Goal: Find contact information: Find contact information

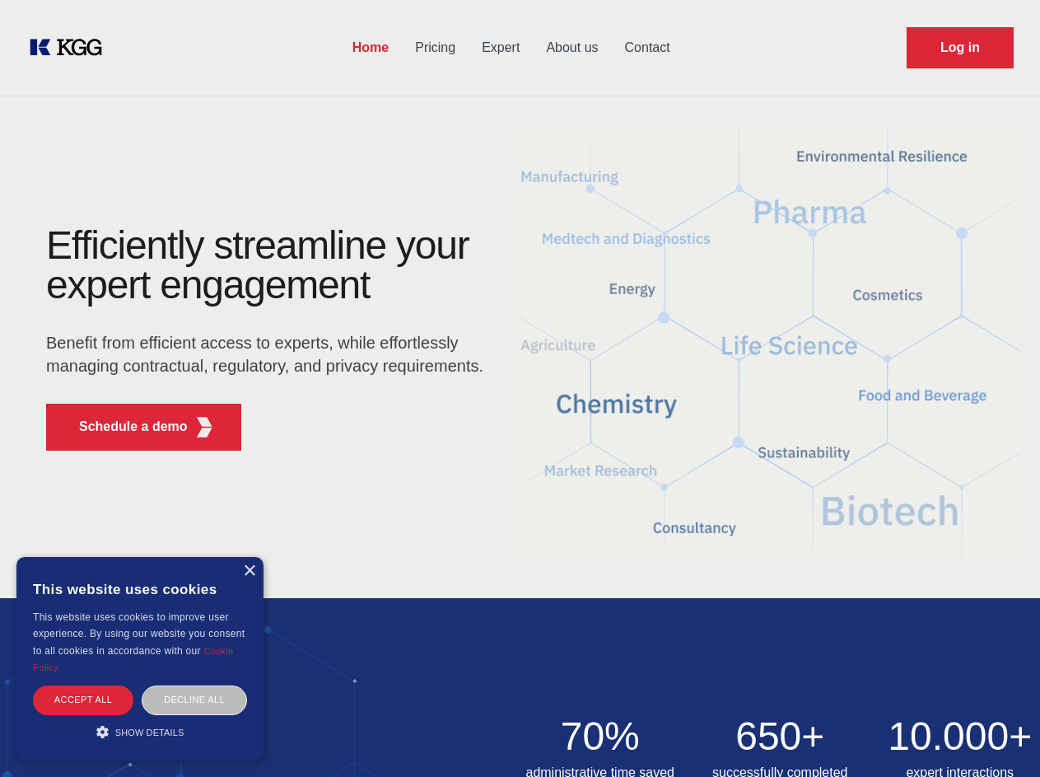
click at [520, 388] on div "Efficiently streamline your expert engagement Benefit from efficient access to …" at bounding box center [270, 345] width 501 height 238
click at [124, 427] on p "Schedule a demo" at bounding box center [133, 427] width 109 height 20
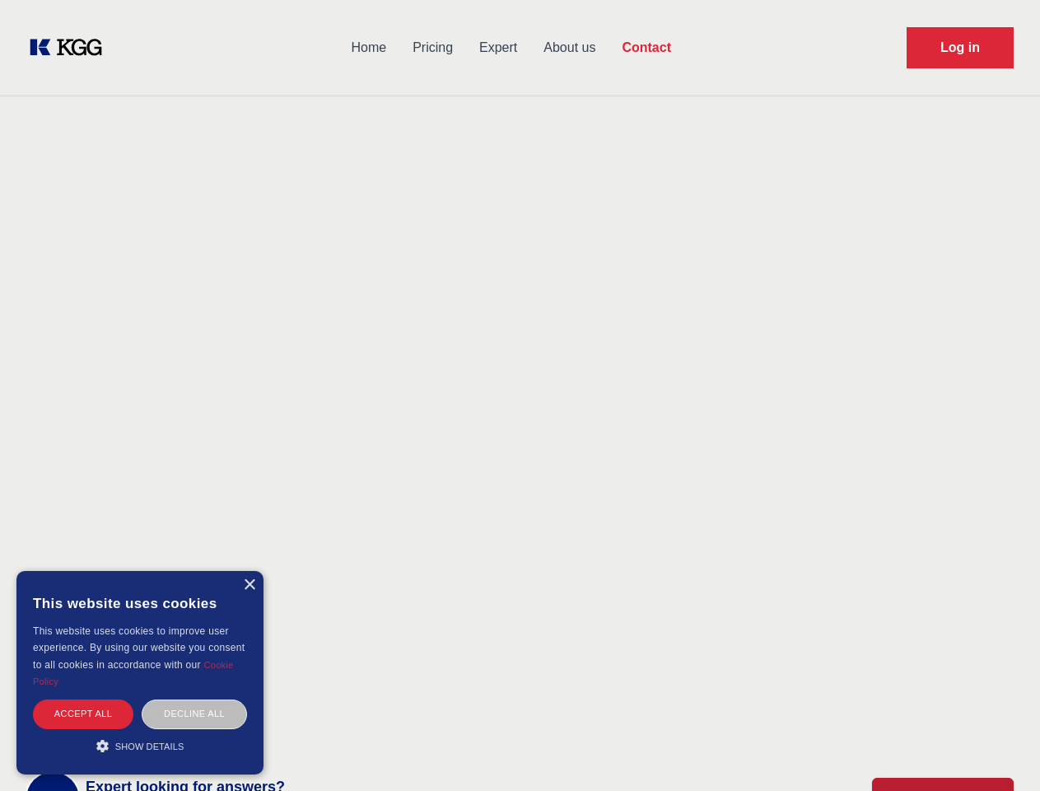
click at [249, 571] on div "× This website uses cookies This website uses cookies to improve user experienc…" at bounding box center [139, 672] width 247 height 203
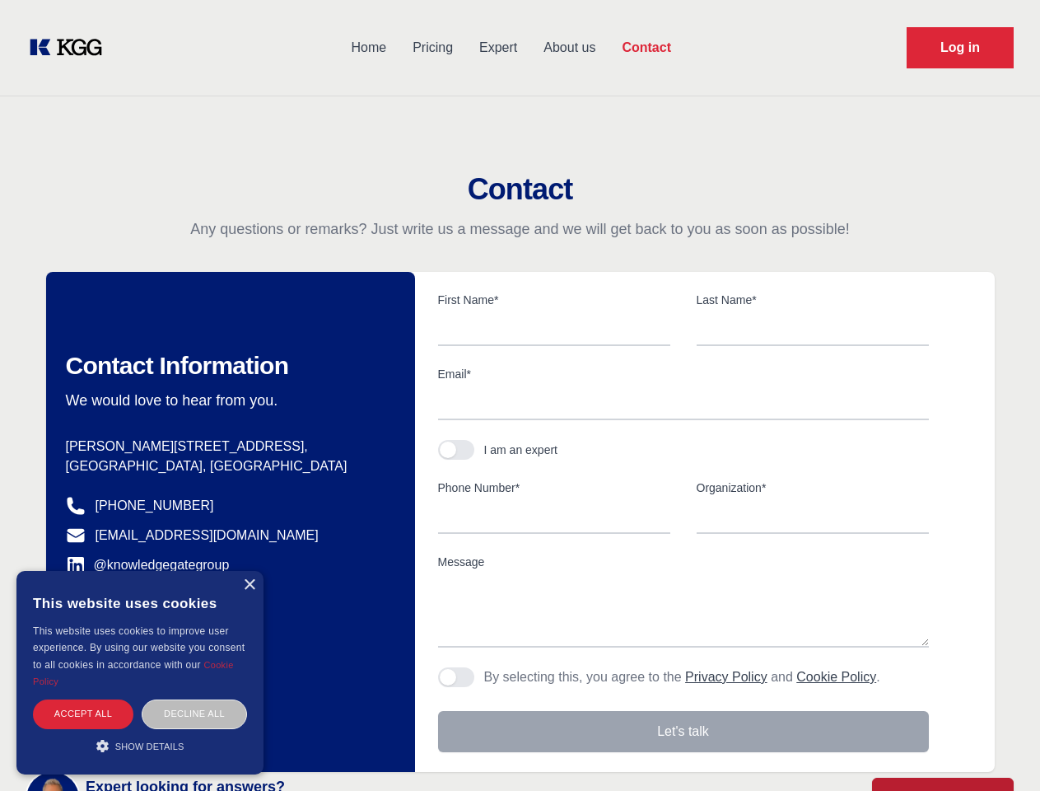
click at [83, 699] on div "Accept all" at bounding box center [83, 713] width 100 height 29
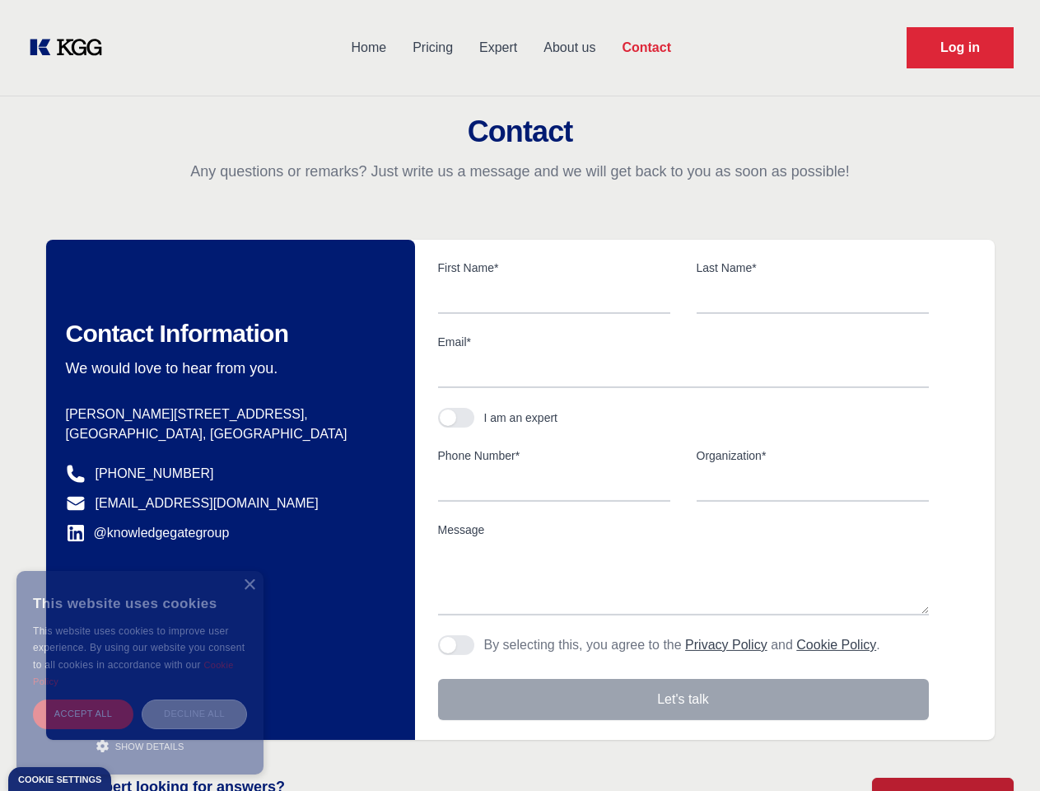
click at [194, 699] on div "Decline all" at bounding box center [194, 713] width 105 height 29
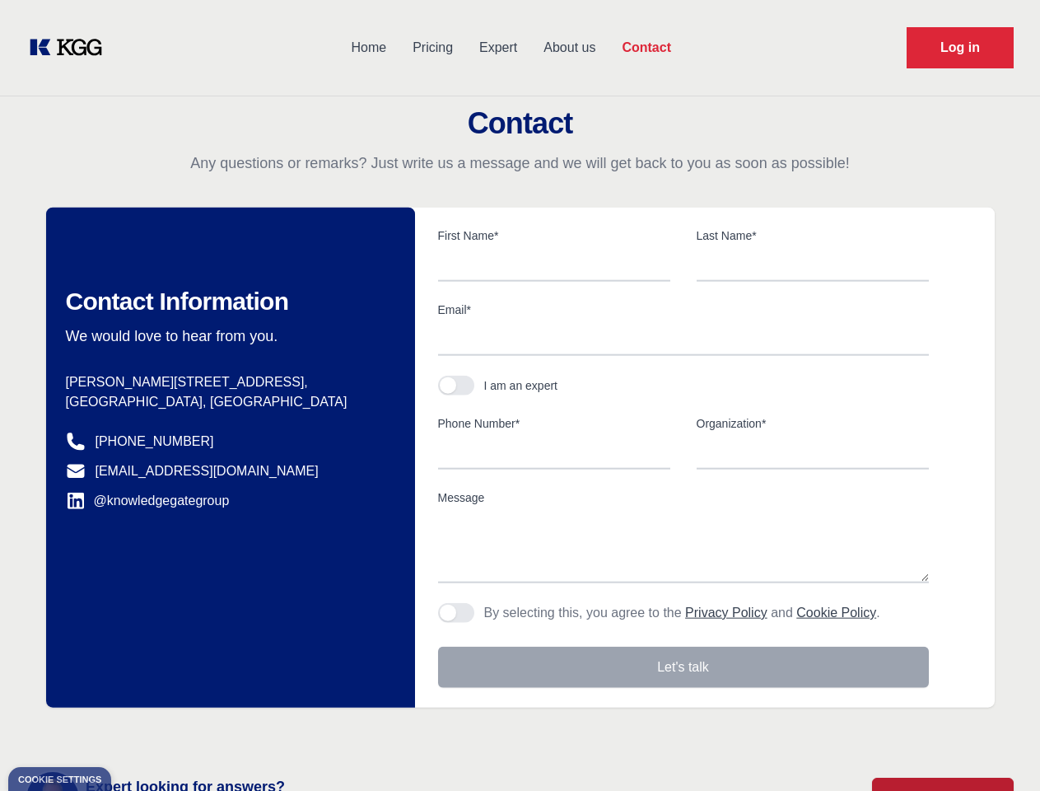
click at [140, 731] on main "Contact Any questions or remarks? Just write us a message and we will get back …" at bounding box center [520, 428] width 1040 height 857
